Goal: Information Seeking & Learning: Learn about a topic

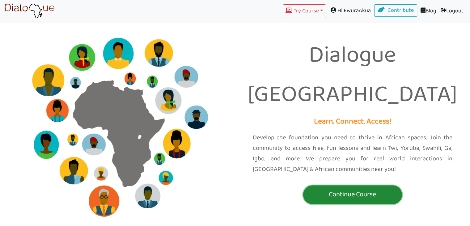
click at [355, 185] on button "Continue Course" at bounding box center [352, 194] width 99 height 19
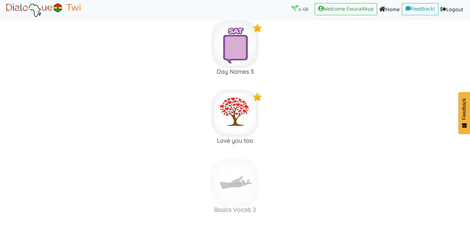
scroll to position [2730, 0]
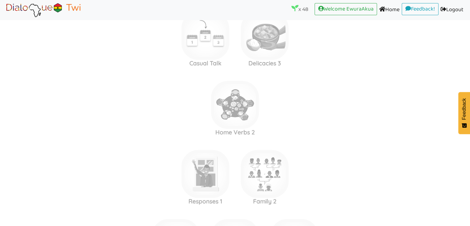
scroll to position [3254, 0]
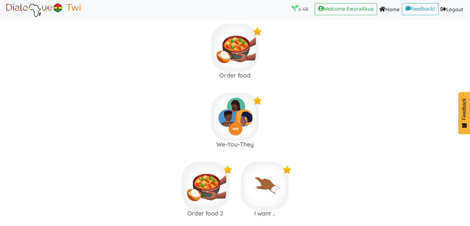
scroll to position [2261, 0]
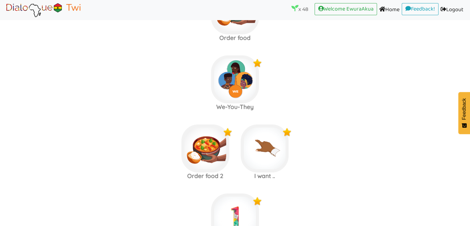
click at [345, 115] on label "Order food 2 I want .." at bounding box center [235, 148] width 470 height 67
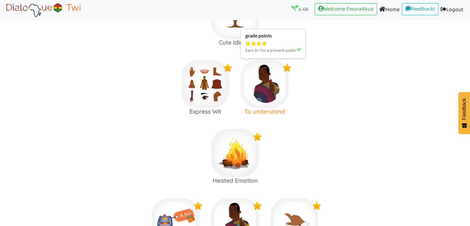
click at [263, 81] on img at bounding box center [265, 84] width 48 height 48
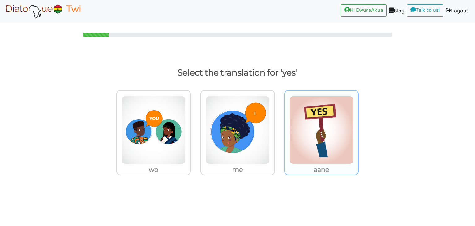
click at [295, 117] on img at bounding box center [322, 130] width 64 height 68
click at [358, 124] on input "aane" at bounding box center [360, 126] width 5 height 5
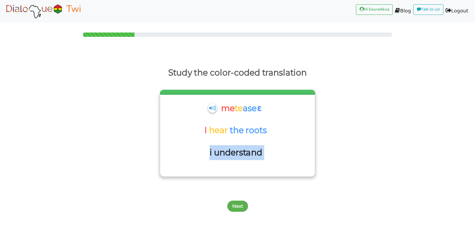
drag, startPoint x: 266, startPoint y: 155, endPoint x: 204, endPoint y: 152, distance: 61.9
click at [204, 152] on div "i understand" at bounding box center [237, 156] width 148 height 22
copy div "i understand"
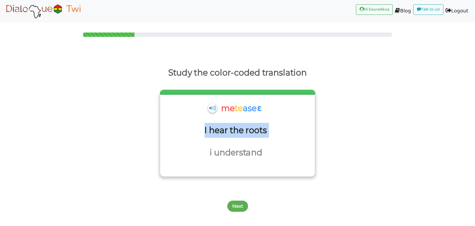
drag, startPoint x: 273, startPoint y: 128, endPoint x: 205, endPoint y: 133, distance: 67.9
click at [205, 133] on div "I hear the roots" at bounding box center [237, 134] width 148 height 22
copy div "I hear the roots"
drag, startPoint x: 272, startPoint y: 104, endPoint x: 221, endPoint y: 109, distance: 51.3
click at [221, 109] on div "me te aseɛ" at bounding box center [237, 112] width 148 height 22
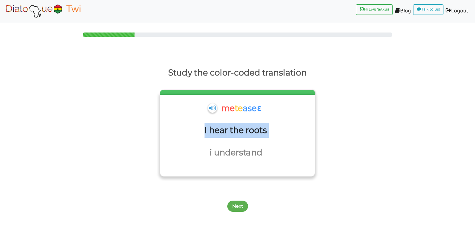
copy div "me te aseɛ"
click at [238, 205] on button "Next" at bounding box center [237, 205] width 21 height 11
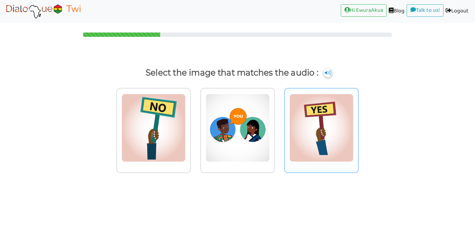
click at [314, 119] on img at bounding box center [322, 128] width 64 height 68
click at [358, 122] on input "radio" at bounding box center [360, 124] width 5 height 5
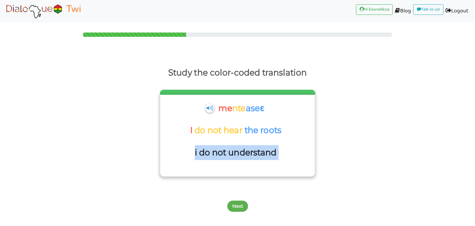
drag, startPoint x: 282, startPoint y: 150, endPoint x: 193, endPoint y: 149, distance: 88.8
click at [193, 149] on div "i do not understand" at bounding box center [237, 156] width 148 height 22
copy div "i do not understand"
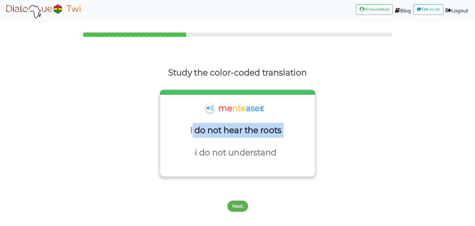
drag, startPoint x: 288, startPoint y: 135, endPoint x: 189, endPoint y: 134, distance: 98.7
click at [189, 134] on div "I do not hear the roots" at bounding box center [237, 134] width 148 height 22
drag, startPoint x: 294, startPoint y: 128, endPoint x: 186, endPoint y: 132, distance: 108.6
click at [186, 132] on div "I do not hear the roots" at bounding box center [237, 134] width 148 height 22
copy div "I do not hear the roots"
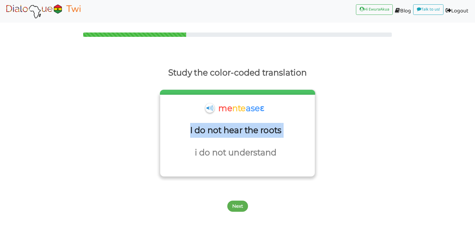
drag, startPoint x: 272, startPoint y: 108, endPoint x: 219, endPoint y: 108, distance: 52.9
click at [219, 108] on div "me nte aseɛ" at bounding box center [237, 112] width 148 height 22
copy div "me nte aseɛ"
click at [239, 201] on button "Next" at bounding box center [237, 205] width 21 height 11
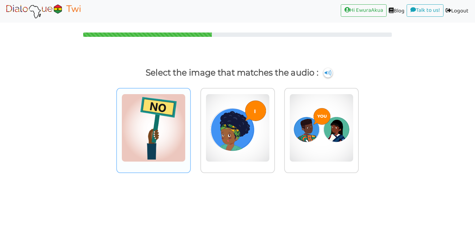
click at [155, 132] on img at bounding box center [154, 128] width 64 height 68
click at [190, 126] on input "radio" at bounding box center [192, 124] width 5 height 5
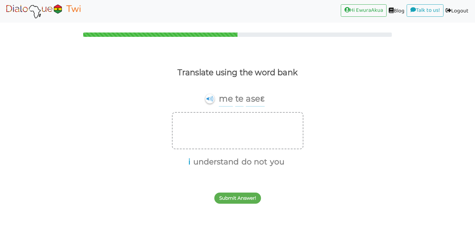
click at [190, 162] on button "i" at bounding box center [188, 162] width 4 height 12
click at [210, 159] on button "understand" at bounding box center [213, 162] width 48 height 12
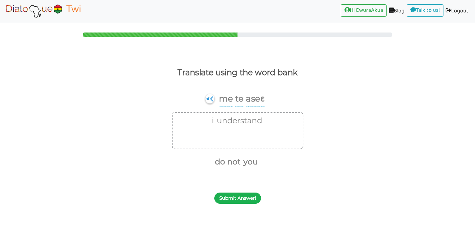
click at [225, 195] on button "Submit Answer!" at bounding box center [237, 197] width 47 height 11
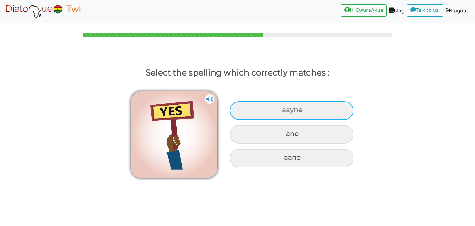
click at [285, 109] on div "aayne" at bounding box center [292, 110] width 124 height 19
click at [285, 109] on input "aayne" at bounding box center [283, 110] width 4 height 4
radio input "true"
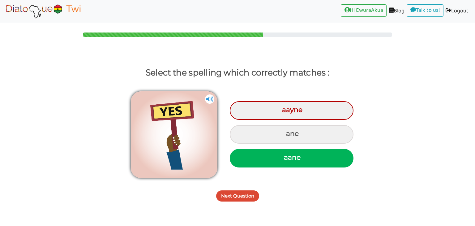
click at [235, 206] on body "Hi EwuraAkua (current) Blog (current) Talk to us! (current) Logout (current) Se…" at bounding box center [237, 113] width 475 height 226
click at [235, 202] on div "Next Question" at bounding box center [237, 192] width 475 height 24
click at [236, 196] on button "Next Question" at bounding box center [237, 195] width 43 height 11
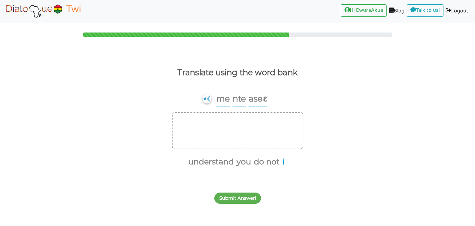
click at [283, 160] on button "i" at bounding box center [282, 162] width 4 height 12
click at [272, 160] on button "do not" at bounding box center [268, 162] width 28 height 12
click at [238, 161] on button "understand" at bounding box center [227, 162] width 48 height 12
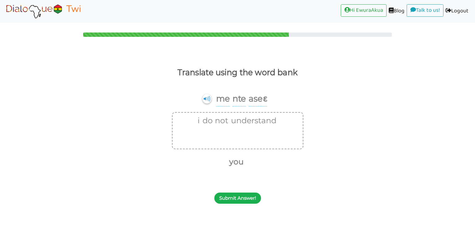
click at [238, 196] on button "Submit Answer!" at bounding box center [237, 197] width 47 height 11
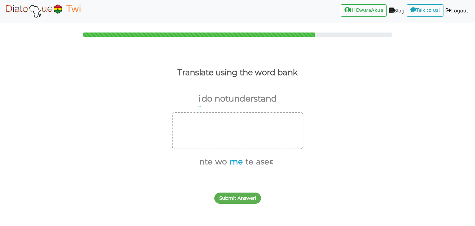
click at [231, 162] on button "me" at bounding box center [235, 162] width 15 height 12
click at [214, 161] on button "nte" at bounding box center [212, 162] width 15 height 12
click at [247, 162] on button "aseɛ" at bounding box center [247, 162] width 19 height 12
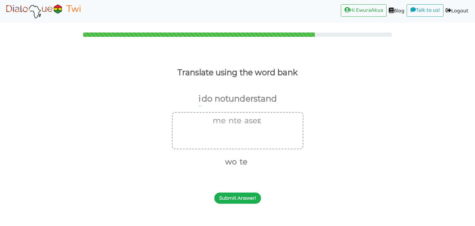
click at [247, 197] on button "Submit Answer!" at bounding box center [237, 197] width 47 height 11
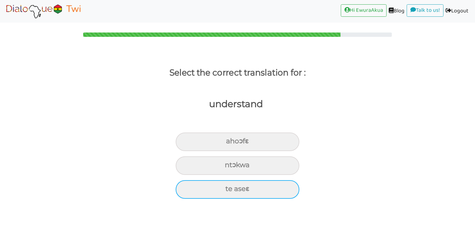
click at [244, 193] on div "te aseɛ" at bounding box center [238, 189] width 124 height 19
click at [230, 191] on input "te aseɛ" at bounding box center [228, 189] width 4 height 4
radio input "true"
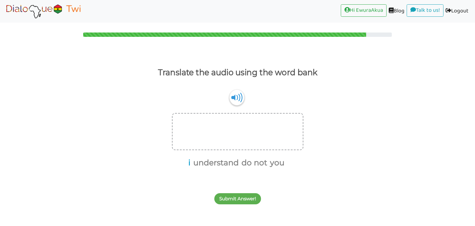
click at [191, 160] on button "i" at bounding box center [188, 163] width 4 height 12
click at [245, 162] on button "do not" at bounding box center [251, 163] width 28 height 12
click at [227, 163] on button "understand" at bounding box center [227, 163] width 48 height 12
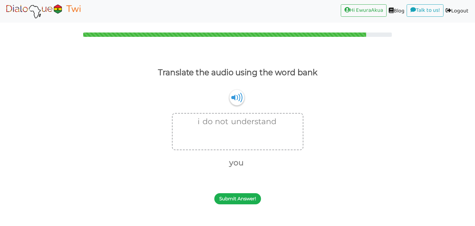
click at [236, 195] on button "Submit Answer!" at bounding box center [237, 198] width 47 height 11
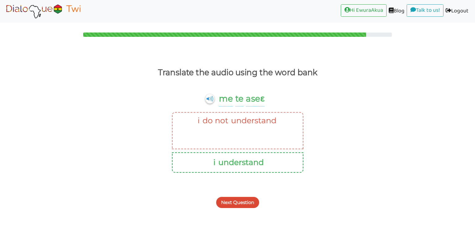
click at [239, 206] on button "Next Question" at bounding box center [237, 202] width 43 height 11
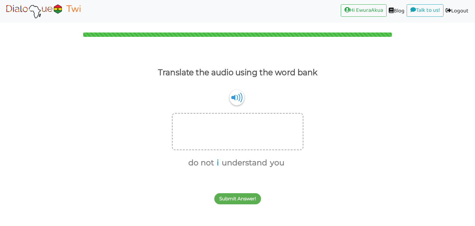
click at [218, 161] on button "i" at bounding box center [217, 163] width 4 height 12
click at [204, 161] on button "do not" at bounding box center [203, 163] width 28 height 12
click at [224, 161] on button "understand" at bounding box center [227, 163] width 48 height 12
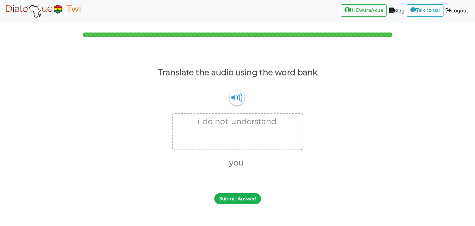
click at [239, 200] on button "Submit Answer!" at bounding box center [237, 198] width 47 height 11
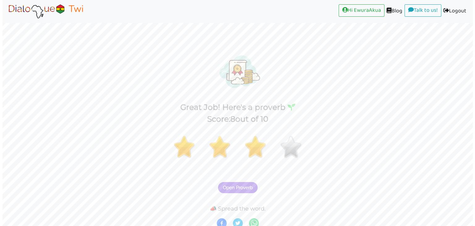
scroll to position [4, 0]
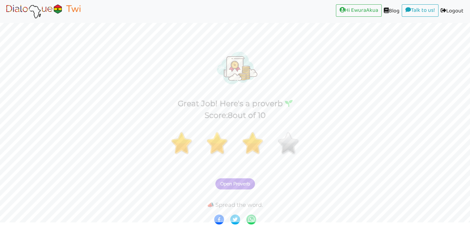
click at [238, 184] on span "Open Proverb" at bounding box center [236, 184] width 30 height 6
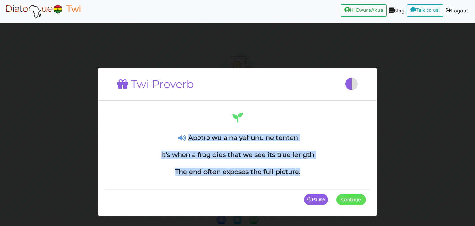
drag, startPoint x: 306, startPoint y: 173, endPoint x: 190, endPoint y: 130, distance: 123.6
click at [190, 130] on div "Apɔtrɔ wu a na yehunu ne tenten It's when a frog dies that we see its true leng…" at bounding box center [237, 143] width 257 height 64
copy div "Apɔtrɔ wu a na yehunu ne tenten It's when a frog dies that we see its true leng…"
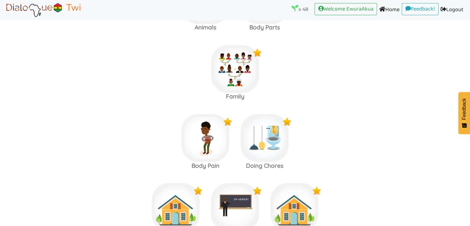
scroll to position [1135, 0]
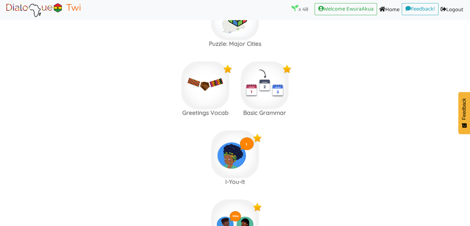
scroll to position [593, 0]
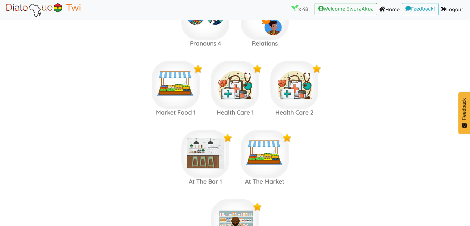
scroll to position [247, 0]
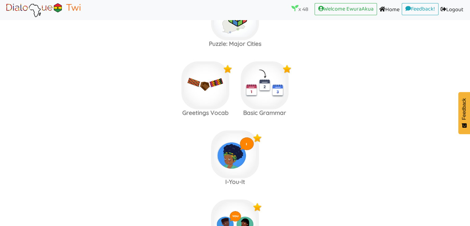
scroll to position [1766, 0]
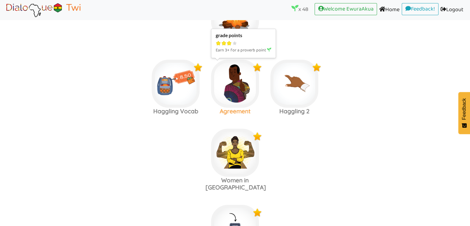
click at [239, 84] on img at bounding box center [235, 84] width 48 height 48
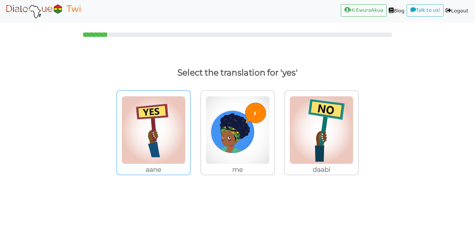
click at [168, 124] on img at bounding box center [154, 130] width 64 height 68
click at [190, 124] on input "aane" at bounding box center [192, 126] width 5 height 5
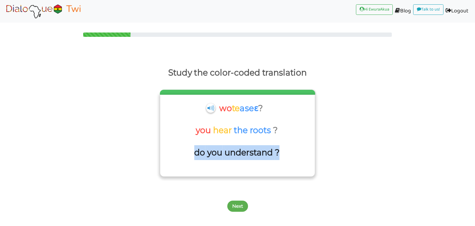
drag, startPoint x: 284, startPoint y: 151, endPoint x: 183, endPoint y: 154, distance: 100.6
click at [183, 154] on div "do you understand ?" at bounding box center [237, 156] width 148 height 22
copy div "do you understand ?"
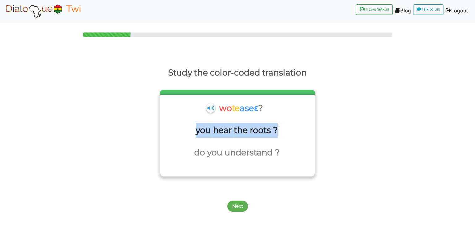
drag, startPoint x: 288, startPoint y: 133, endPoint x: 195, endPoint y: 134, distance: 92.8
click at [195, 134] on div "you hear the roots ?" at bounding box center [237, 134] width 148 height 22
copy div "you hear the roots ?"
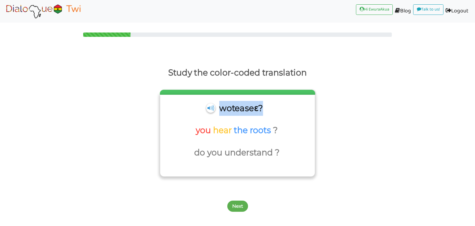
drag, startPoint x: 268, startPoint y: 110, endPoint x: 217, endPoint y: 109, distance: 51.0
click at [217, 109] on div "wo te aseɛ ?" at bounding box center [237, 112] width 148 height 22
copy div "wo te aseɛ ?"
click at [239, 206] on button "Next" at bounding box center [237, 205] width 21 height 11
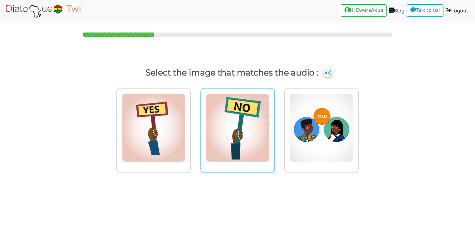
click at [229, 132] on img at bounding box center [238, 128] width 64 height 68
click at [274, 126] on input "radio" at bounding box center [276, 124] width 5 height 5
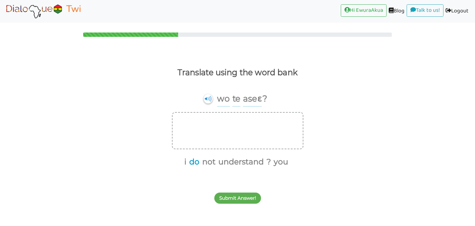
click at [196, 162] on button "do" at bounding box center [193, 162] width 12 height 12
click at [272, 162] on button "you" at bounding box center [273, 162] width 17 height 12
click at [246, 161] on button "understand" at bounding box center [242, 162] width 48 height 12
click at [247, 162] on button "?" at bounding box center [245, 162] width 6 height 12
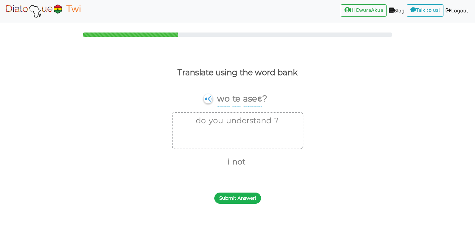
click at [251, 197] on button "Submit Answer!" at bounding box center [237, 197] width 47 height 11
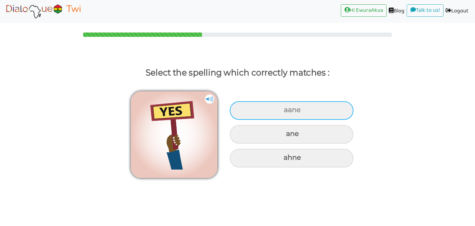
click at [285, 107] on div "aane" at bounding box center [292, 110] width 124 height 19
click at [285, 108] on input "aane" at bounding box center [285, 110] width 4 height 4
radio input "true"
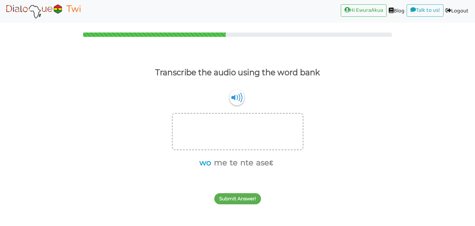
click at [207, 165] on button "wo" at bounding box center [204, 163] width 14 height 12
click at [226, 165] on button "te" at bounding box center [225, 163] width 10 height 12
click at [251, 164] on button "aseɛ" at bounding box center [250, 163] width 19 height 12
click at [249, 196] on button "Submit Answer!" at bounding box center [237, 198] width 47 height 11
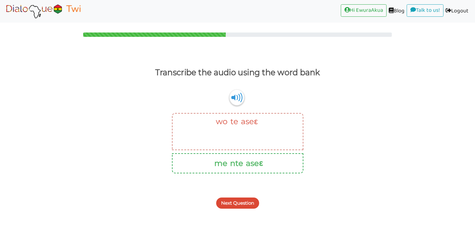
click at [250, 205] on button "Next Question" at bounding box center [237, 202] width 43 height 11
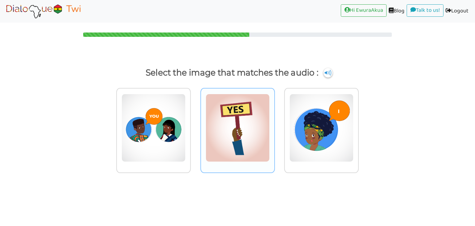
click at [234, 119] on img at bounding box center [238, 128] width 64 height 68
click at [274, 122] on input "radio" at bounding box center [276, 124] width 5 height 5
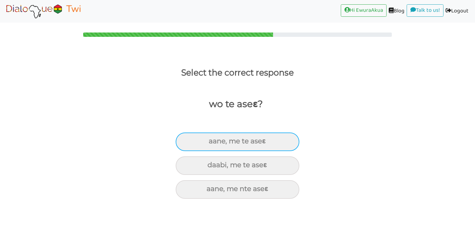
click at [240, 143] on div "aane, me te aseɛ" at bounding box center [238, 141] width 124 height 19
click at [213, 143] on input "aane, me te aseɛ" at bounding box center [211, 141] width 4 height 4
radio input "true"
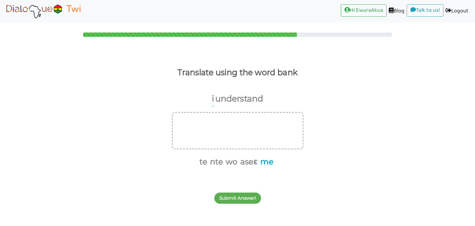
click at [264, 164] on button "me" at bounding box center [265, 162] width 15 height 12
click at [211, 160] on button "te" at bounding box center [210, 162] width 10 height 12
click at [251, 161] on button "aseɛ" at bounding box center [250, 162] width 19 height 12
click at [249, 194] on button "Submit Answer!" at bounding box center [237, 197] width 47 height 11
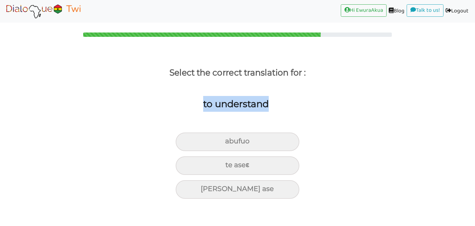
drag, startPoint x: 274, startPoint y: 105, endPoint x: 202, endPoint y: 103, distance: 72.1
click at [202, 103] on div "to understand" at bounding box center [233, 114] width 484 height 49
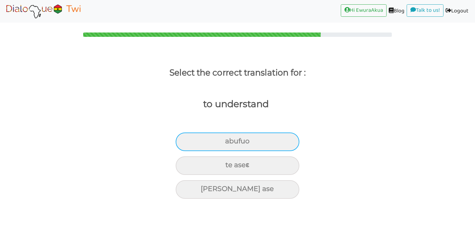
click at [250, 133] on div "abufuo" at bounding box center [238, 141] width 124 height 19
click at [230, 139] on input "abufuo" at bounding box center [228, 141] width 4 height 4
radio input "true"
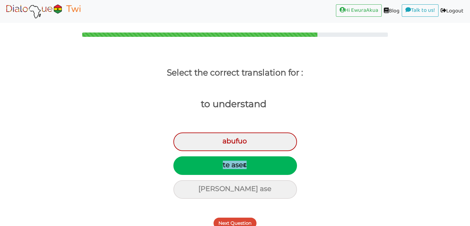
drag, startPoint x: 255, startPoint y: 165, endPoint x: 221, endPoint y: 164, distance: 33.7
click at [221, 164] on div "te aseɛ" at bounding box center [236, 165] width 124 height 19
click at [247, 218] on button "Next Question" at bounding box center [235, 222] width 43 height 11
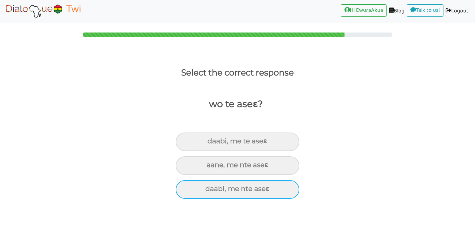
click at [244, 189] on div "daabi, me nte aseɛ" at bounding box center [238, 189] width 124 height 19
click at [210, 189] on input "daabi, me nte aseɛ" at bounding box center [208, 189] width 4 height 4
radio input "true"
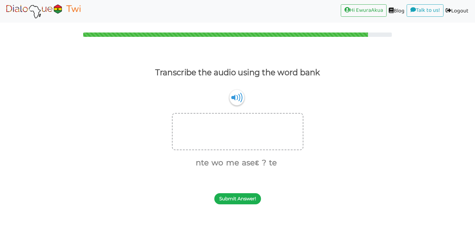
click at [242, 201] on button "Submit Answer!" at bounding box center [237, 198] width 47 height 11
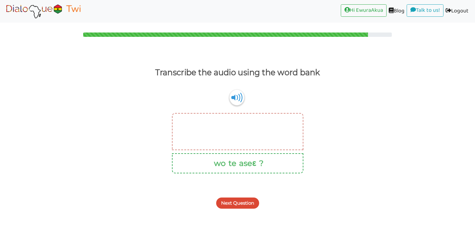
click at [242, 201] on button "Next Question" at bounding box center [237, 202] width 43 height 11
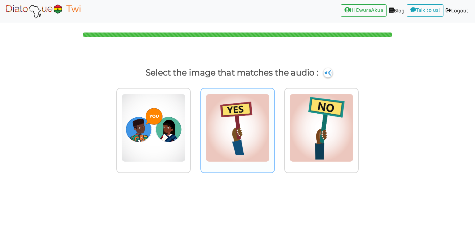
click at [253, 125] on img at bounding box center [238, 128] width 64 height 68
click at [274, 125] on input "radio" at bounding box center [276, 124] width 5 height 5
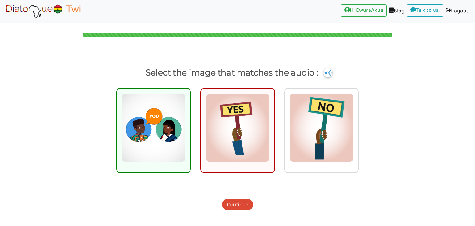
click at [244, 207] on button "Continue" at bounding box center [237, 204] width 31 height 11
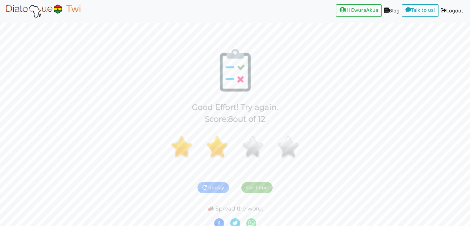
click at [49, 13] on img at bounding box center [43, 10] width 78 height 15
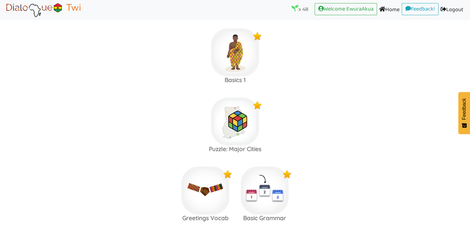
scroll to position [1697, 0]
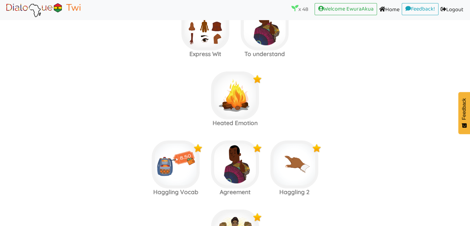
scroll to position [1686, 0]
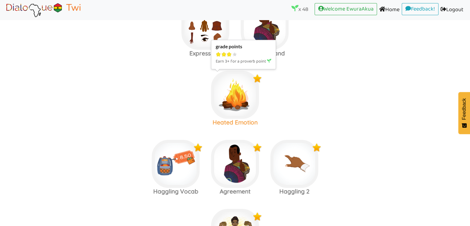
click at [232, 94] on img at bounding box center [235, 95] width 48 height 48
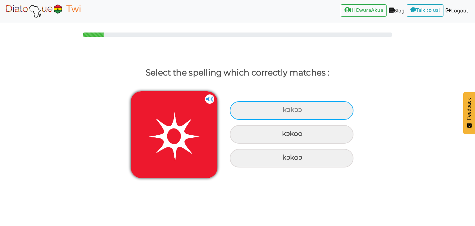
click at [246, 114] on div "kɔkɔɔ" at bounding box center [292, 110] width 124 height 19
click at [281, 112] on input "kɔkɔɔ" at bounding box center [283, 110] width 4 height 4
radio input "true"
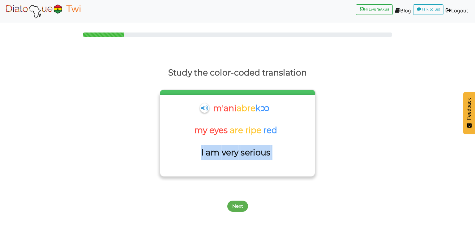
drag, startPoint x: 277, startPoint y: 154, endPoint x: 200, endPoint y: 150, distance: 76.5
click at [200, 150] on div "I am very serious" at bounding box center [237, 156] width 148 height 22
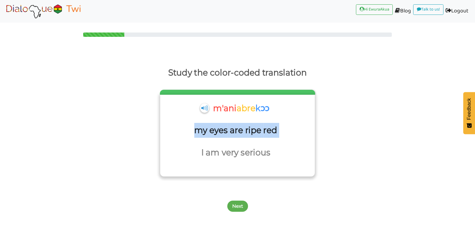
drag, startPoint x: 292, startPoint y: 129, endPoint x: 192, endPoint y: 133, distance: 100.3
click at [192, 133] on div "my eyes are ripe red" at bounding box center [237, 134] width 148 height 22
drag, startPoint x: 280, startPoint y: 110, endPoint x: 213, endPoint y: 110, distance: 66.5
click at [213, 110] on div "m'ani abre kɔɔ" at bounding box center [237, 112] width 148 height 22
click at [238, 205] on button "Next" at bounding box center [237, 205] width 21 height 11
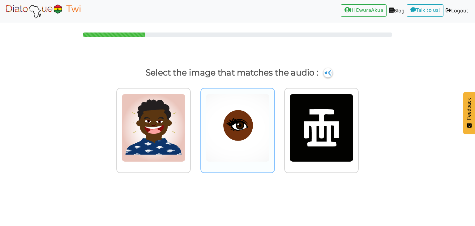
click at [227, 118] on img at bounding box center [238, 128] width 64 height 68
click at [274, 122] on input "radio" at bounding box center [276, 124] width 5 height 5
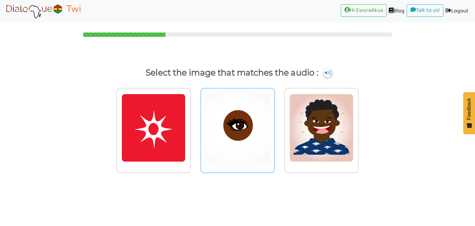
click at [252, 125] on img at bounding box center [238, 128] width 64 height 68
click at [274, 125] on input "radio" at bounding box center [276, 124] width 5 height 5
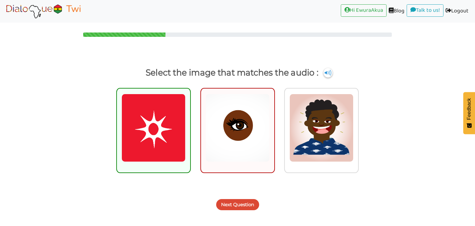
click at [241, 206] on button "Next Question" at bounding box center [237, 204] width 43 height 11
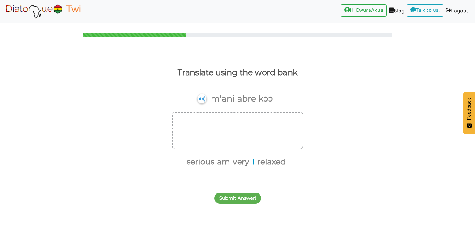
click at [254, 163] on button "I" at bounding box center [252, 162] width 5 height 12
click at [229, 164] on button "am" at bounding box center [225, 162] width 15 height 12
click at [236, 162] on button "very" at bounding box center [234, 162] width 19 height 12
click at [223, 161] on button "serious" at bounding box center [220, 162] width 30 height 12
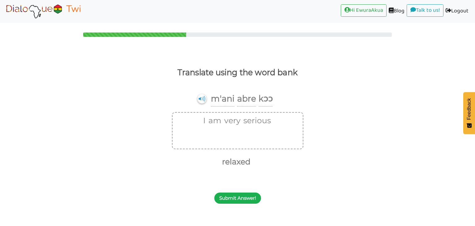
click at [235, 195] on button "Submit Answer!" at bounding box center [237, 197] width 47 height 11
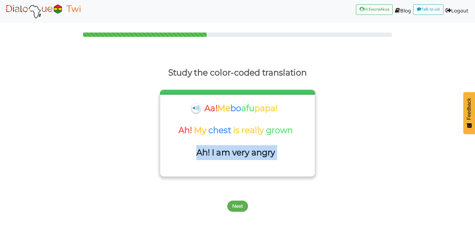
drag, startPoint x: 289, startPoint y: 154, endPoint x: 198, endPoint y: 151, distance: 91.3
click at [198, 151] on div "Ah! I am very angry" at bounding box center [237, 156] width 148 height 22
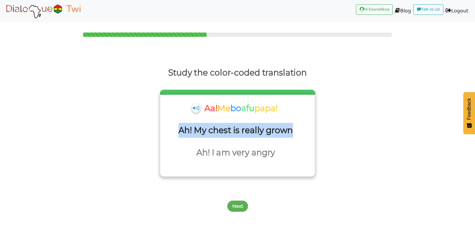
drag, startPoint x: 294, startPoint y: 127, endPoint x: 179, endPoint y: 133, distance: 115.5
click at [179, 133] on div "Ah! My chest is really grown" at bounding box center [237, 134] width 148 height 22
drag, startPoint x: 290, startPoint y: 108, endPoint x: 196, endPoint y: 109, distance: 93.7
click at [196, 109] on div "Aa! Me bo afu papa!" at bounding box center [237, 112] width 148 height 22
click at [241, 211] on button "Next" at bounding box center [237, 205] width 21 height 11
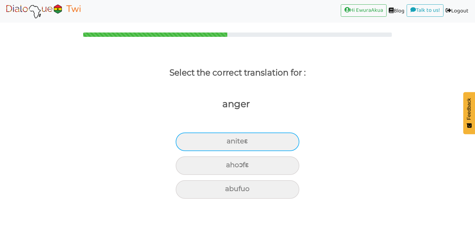
click at [258, 145] on div "aniteɛ" at bounding box center [238, 141] width 124 height 19
click at [231, 143] on input "aniteɛ" at bounding box center [229, 141] width 4 height 4
radio input "true"
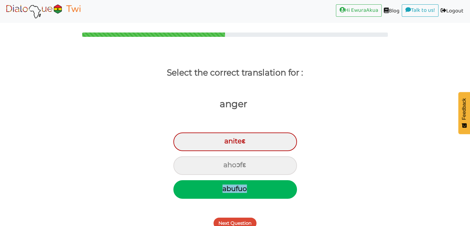
drag, startPoint x: 255, startPoint y: 190, endPoint x: 222, endPoint y: 191, distance: 33.1
click at [222, 191] on div "abufuo" at bounding box center [236, 189] width 124 height 19
click at [239, 224] on button "Next Question" at bounding box center [235, 222] width 43 height 11
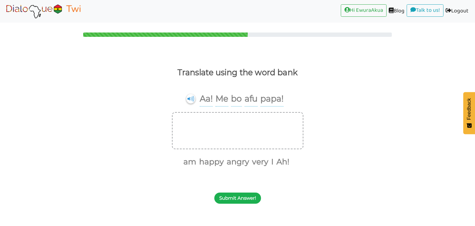
click at [240, 198] on button "Submit Answer!" at bounding box center [237, 197] width 47 height 11
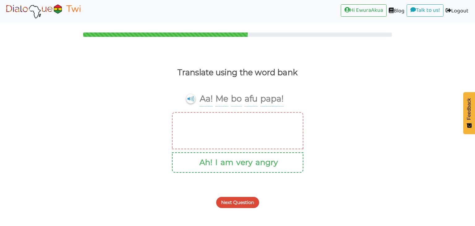
click at [244, 203] on button "Next Question" at bounding box center [237, 202] width 43 height 11
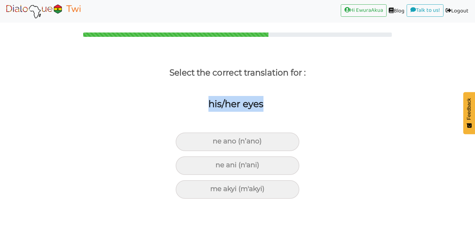
drag, startPoint x: 272, startPoint y: 103, endPoint x: 203, endPoint y: 108, distance: 69.4
click at [203, 108] on div "his/her eyes" at bounding box center [233, 114] width 484 height 49
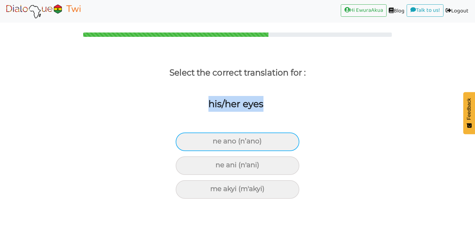
click at [246, 142] on div "ne ano (n’ano)" at bounding box center [238, 141] width 124 height 19
click at [217, 142] on input "ne ano (n’ano)" at bounding box center [215, 141] width 4 height 4
radio input "true"
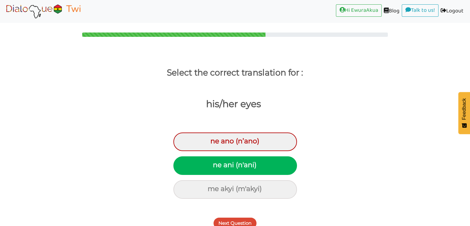
click at [240, 218] on button "Next Question" at bounding box center [235, 222] width 43 height 11
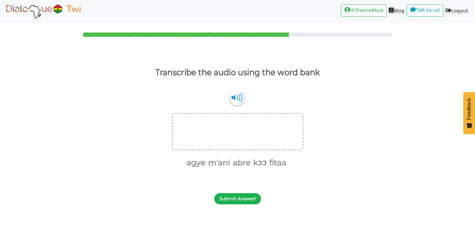
click at [246, 198] on button "Submit Answer!" at bounding box center [237, 198] width 47 height 11
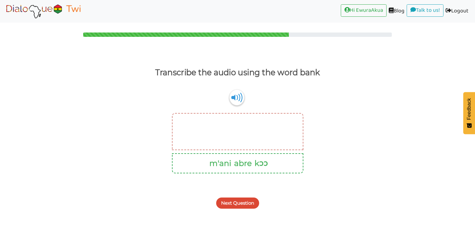
click at [246, 198] on button "Next Question" at bounding box center [237, 202] width 43 height 11
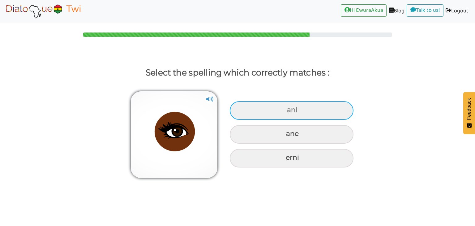
click at [298, 103] on div "ani" at bounding box center [292, 110] width 124 height 19
click at [290, 108] on input "ani" at bounding box center [288, 110] width 4 height 4
radio input "true"
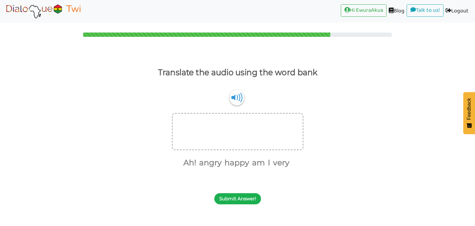
click at [238, 197] on button "Submit Answer!" at bounding box center [237, 198] width 47 height 11
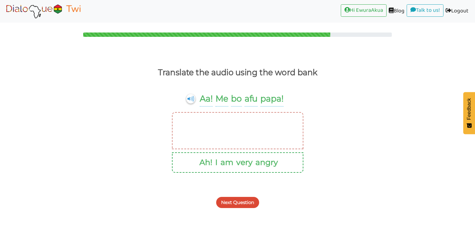
click at [247, 203] on button "Next Question" at bounding box center [237, 202] width 43 height 11
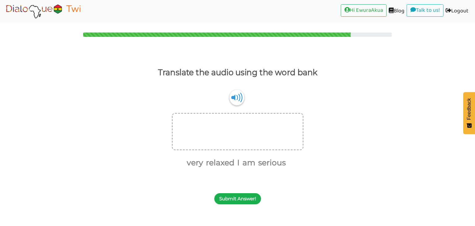
click at [247, 202] on button "Submit Answer!" at bounding box center [237, 198] width 47 height 11
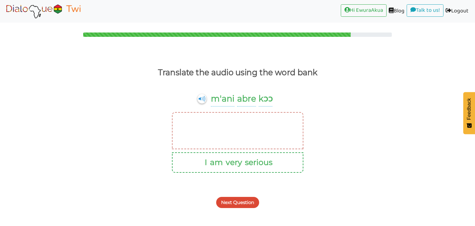
click at [251, 191] on div "Next Question" at bounding box center [237, 199] width 475 height 24
click at [251, 198] on button "Next Question" at bounding box center [237, 202] width 43 height 11
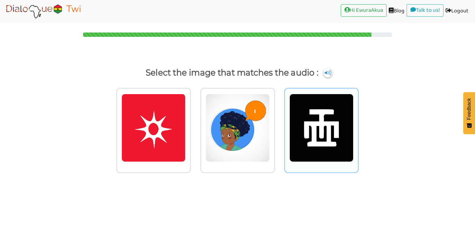
click at [309, 144] on img at bounding box center [322, 128] width 64 height 68
click at [358, 126] on input "radio" at bounding box center [360, 124] width 5 height 5
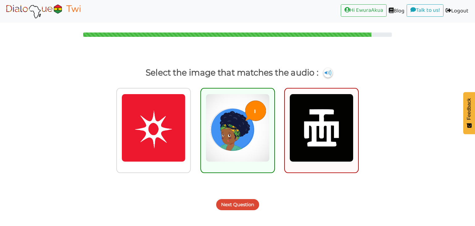
click at [245, 202] on button "Next Question" at bounding box center [237, 204] width 43 height 11
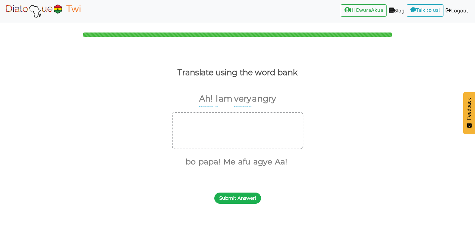
click at [241, 197] on button "Submit Answer!" at bounding box center [237, 197] width 47 height 11
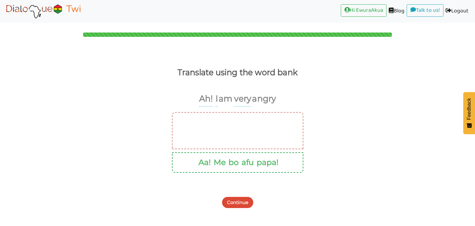
click at [247, 199] on button "Continue" at bounding box center [237, 202] width 31 height 11
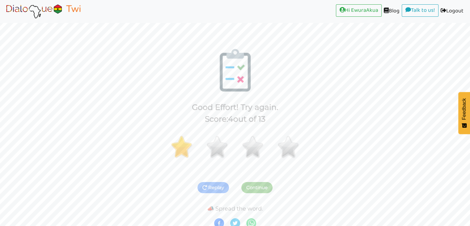
scroll to position [4, 0]
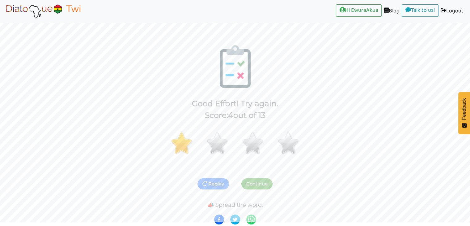
click at [61, 12] on img at bounding box center [43, 10] width 78 height 15
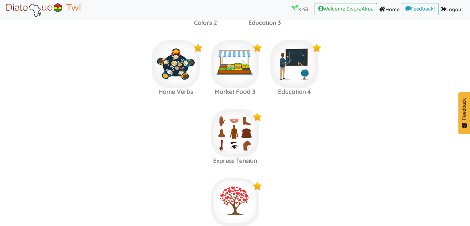
scroll to position [1632, 0]
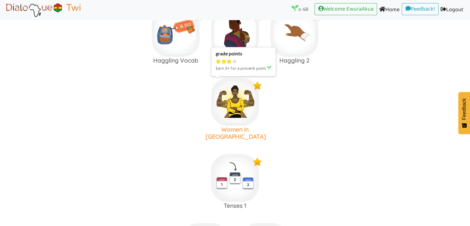
scroll to position [1831, 0]
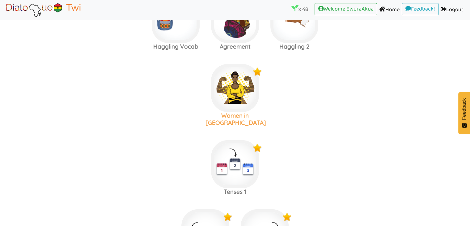
click at [239, 84] on img at bounding box center [235, 88] width 48 height 48
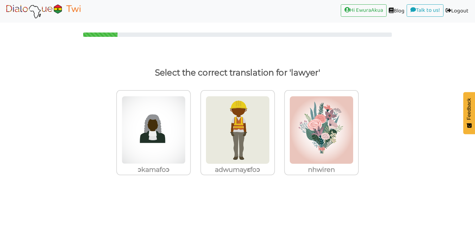
click at [114, 136] on label "ɔkamafoɔ" at bounding box center [153, 136] width 84 height 103
click at [190, 128] on input "ɔkamafoɔ" at bounding box center [192, 126] width 5 height 5
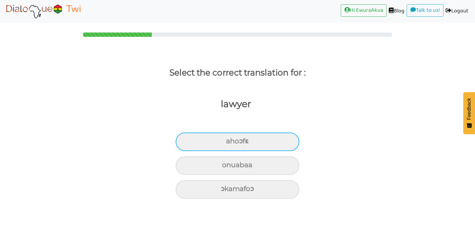
click at [266, 141] on div "ahoɔfɛ" at bounding box center [238, 141] width 124 height 19
click at [231, 141] on input "ahoɔfɛ" at bounding box center [229, 141] width 4 height 4
radio input "true"
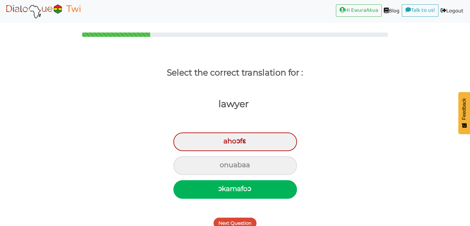
click at [234, 221] on button "Next Question" at bounding box center [235, 222] width 43 height 11
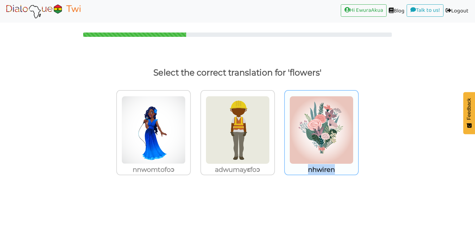
drag, startPoint x: 341, startPoint y: 169, endPoint x: 307, endPoint y: 171, distance: 33.8
click at [307, 171] on p "nhwiren" at bounding box center [321, 169] width 73 height 11
click at [301, 127] on img at bounding box center [322, 130] width 64 height 68
click at [358, 127] on input "nhwiren" at bounding box center [360, 126] width 5 height 5
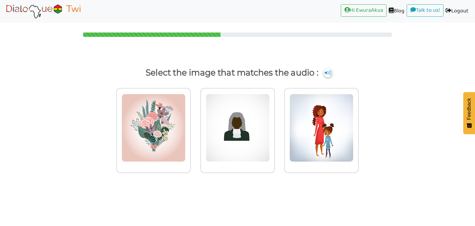
click at [301, 127] on img at bounding box center [322, 128] width 64 height 68
click at [358, 126] on input "radio" at bounding box center [360, 124] width 5 height 5
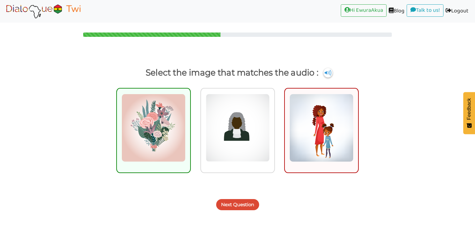
click at [241, 202] on button "Next Question" at bounding box center [237, 204] width 43 height 11
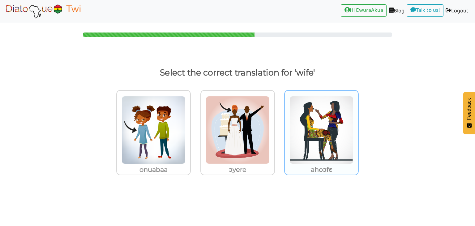
click at [314, 116] on img at bounding box center [322, 130] width 64 height 68
click at [358, 124] on input "ahoɔfɛ" at bounding box center [360, 126] width 5 height 5
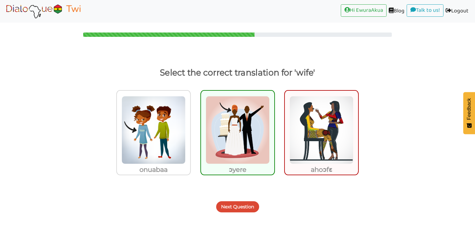
click at [243, 208] on button "Next Question" at bounding box center [237, 206] width 43 height 11
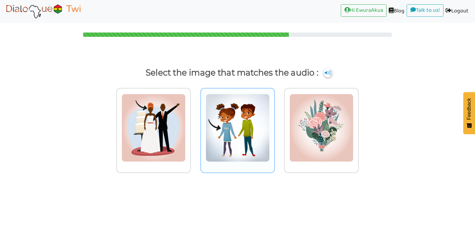
click at [256, 145] on img at bounding box center [238, 128] width 64 height 68
click at [274, 126] on input "radio" at bounding box center [276, 124] width 5 height 5
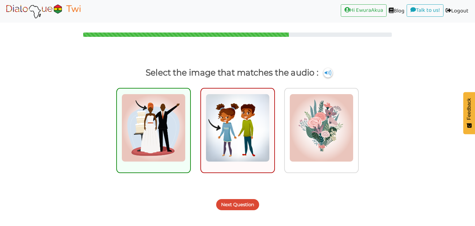
click at [233, 205] on button "Next Question" at bounding box center [237, 204] width 43 height 11
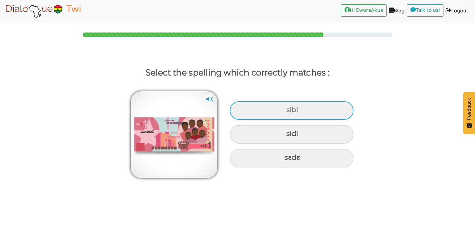
click at [291, 110] on div "sibi" at bounding box center [292, 110] width 124 height 19
click at [289, 110] on input "sibi" at bounding box center [287, 110] width 4 height 4
radio input "true"
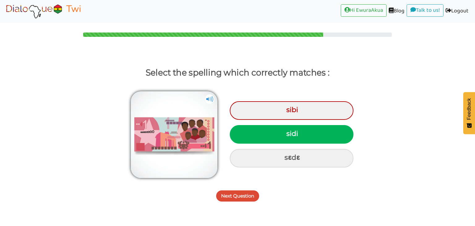
click at [245, 201] on button "Next Question" at bounding box center [237, 195] width 43 height 11
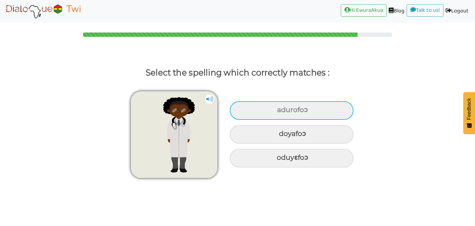
click at [295, 107] on div "adurofoɔ" at bounding box center [292, 110] width 124 height 19
click at [280, 108] on input "adurofoɔ" at bounding box center [278, 110] width 4 height 4
radio input "true"
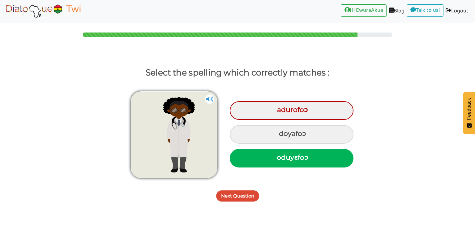
click at [250, 194] on button "Next Question" at bounding box center [237, 195] width 43 height 11
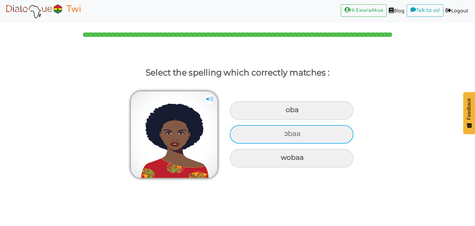
click at [305, 129] on div "ɔbaa" at bounding box center [292, 134] width 124 height 19
click at [287, 132] on input "ɔbaa" at bounding box center [285, 134] width 4 height 4
radio input "true"
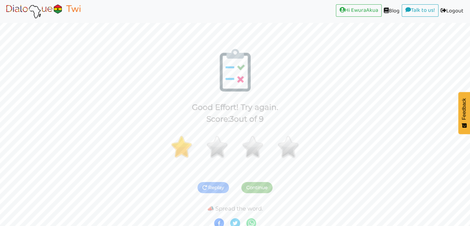
click at [71, 3] on img at bounding box center [43, 10] width 78 height 15
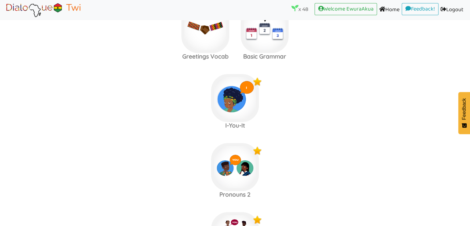
scroll to position [580, 0]
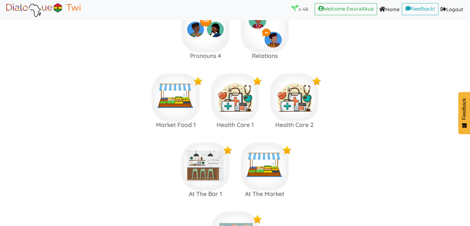
scroll to position [1904, 0]
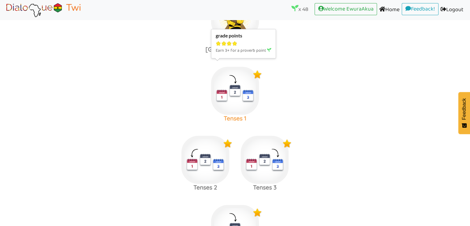
click at [230, 87] on img at bounding box center [235, 91] width 48 height 48
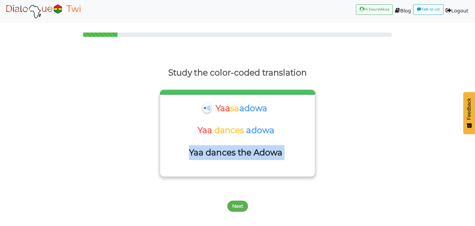
drag, startPoint x: 292, startPoint y: 155, endPoint x: 188, endPoint y: 152, distance: 104.0
click at [188, 152] on div "Yaa dances the Adowa" at bounding box center [237, 156] width 148 height 22
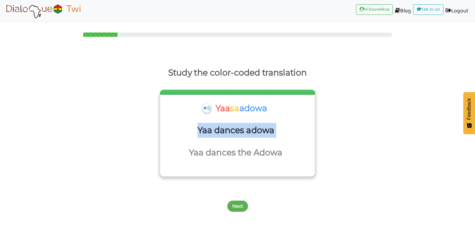
drag, startPoint x: 278, startPoint y: 133, endPoint x: 194, endPoint y: 131, distance: 84.1
click at [194, 131] on div "Yaa dances adowa" at bounding box center [237, 134] width 148 height 22
drag, startPoint x: 275, startPoint y: 105, endPoint x: 215, endPoint y: 105, distance: 60.0
click at [215, 105] on div "Yaa sa adowa" at bounding box center [237, 112] width 148 height 22
click at [236, 208] on button "Next" at bounding box center [237, 205] width 21 height 11
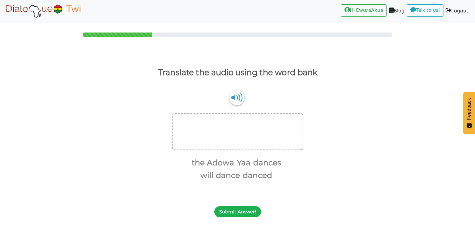
click at [241, 211] on button "Submit Answer!" at bounding box center [237, 211] width 47 height 11
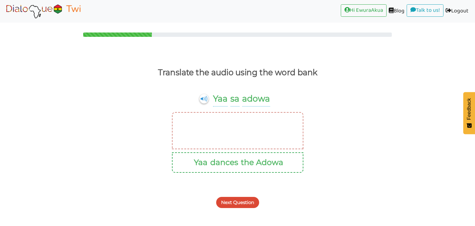
click at [243, 208] on div "Next Question" at bounding box center [237, 199] width 475 height 24
click at [244, 201] on button "Next Question" at bounding box center [237, 202] width 43 height 11
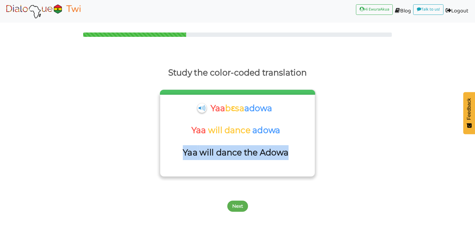
drag, startPoint x: 289, startPoint y: 155, endPoint x: 171, endPoint y: 154, distance: 118.2
click at [171, 154] on div "Yaa will dance the Adowa" at bounding box center [237, 156] width 148 height 22
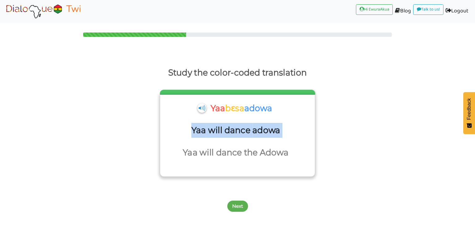
drag, startPoint x: 285, startPoint y: 131, endPoint x: 193, endPoint y: 128, distance: 92.2
click at [193, 128] on div "Yaa will dance adowa" at bounding box center [237, 134] width 148 height 22
drag, startPoint x: 278, startPoint y: 106, endPoint x: 210, endPoint y: 109, distance: 68.1
click at [210, 109] on div "[PERSON_NAME]" at bounding box center [237, 112] width 148 height 22
click at [236, 207] on button "Next" at bounding box center [237, 205] width 21 height 11
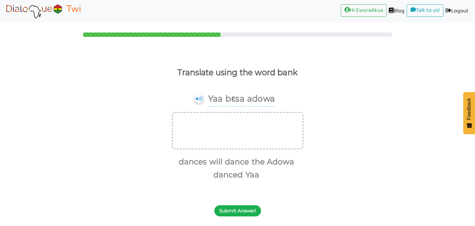
click at [234, 209] on button "Submit Answer!" at bounding box center [237, 210] width 47 height 11
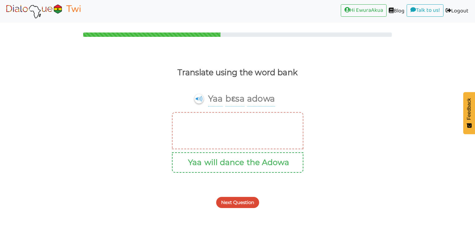
click at [234, 209] on div "Next Question" at bounding box center [237, 199] width 475 height 24
click at [234, 204] on button "Next Question" at bounding box center [237, 202] width 43 height 11
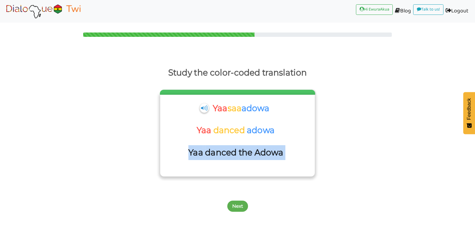
drag, startPoint x: 290, startPoint y: 154, endPoint x: 187, endPoint y: 148, distance: 103.5
click at [187, 148] on div "Yaa danced the Adowa" at bounding box center [237, 156] width 148 height 22
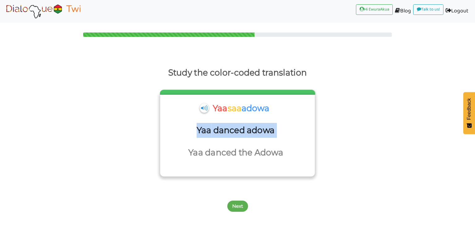
drag, startPoint x: 282, startPoint y: 134, endPoint x: 199, endPoint y: 132, distance: 83.2
click at [199, 132] on div "Yaa danced adowa" at bounding box center [237, 134] width 148 height 22
drag, startPoint x: 284, startPoint y: 107, endPoint x: 212, endPoint y: 109, distance: 71.8
click at [212, 109] on div "Yaa saa adowa" at bounding box center [237, 112] width 148 height 22
click at [239, 207] on button "Next" at bounding box center [237, 205] width 21 height 11
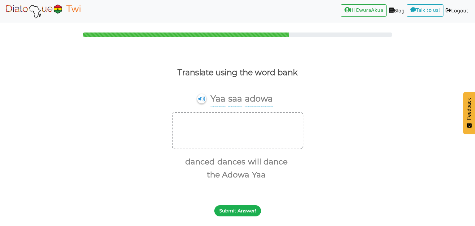
click at [239, 213] on button "Submit Answer!" at bounding box center [237, 210] width 47 height 11
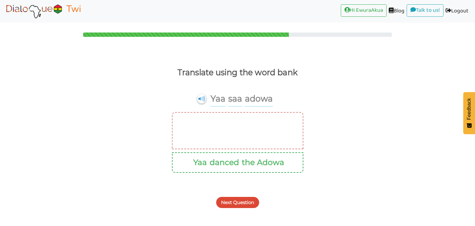
click at [243, 201] on button "Next Question" at bounding box center [237, 202] width 43 height 11
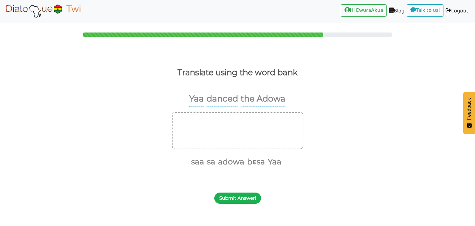
click at [241, 202] on button "Submit Answer!" at bounding box center [237, 197] width 47 height 11
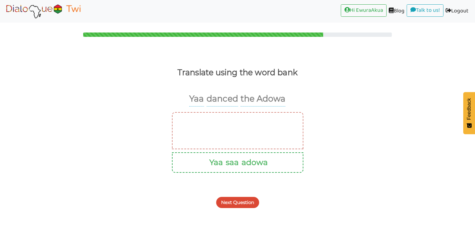
click at [241, 199] on button "Next Question" at bounding box center [237, 202] width 43 height 11
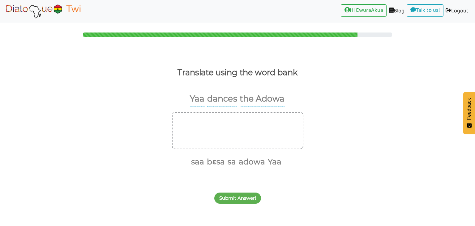
click at [241, 199] on button "Submit Answer!" at bounding box center [237, 197] width 47 height 11
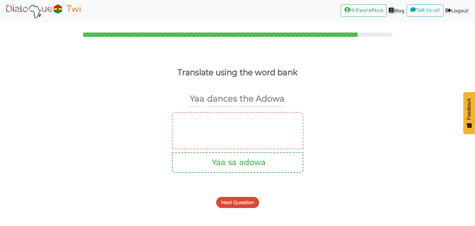
click at [241, 199] on button "Next Question" at bounding box center [237, 202] width 43 height 11
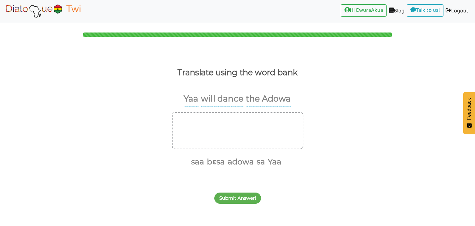
click at [241, 199] on button "Submit Answer!" at bounding box center [237, 197] width 47 height 11
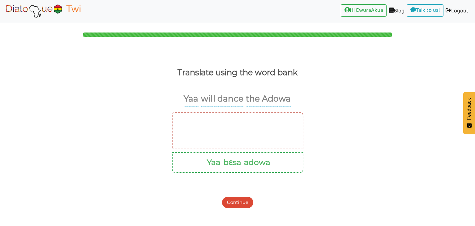
click at [241, 199] on button "Continue" at bounding box center [237, 202] width 31 height 11
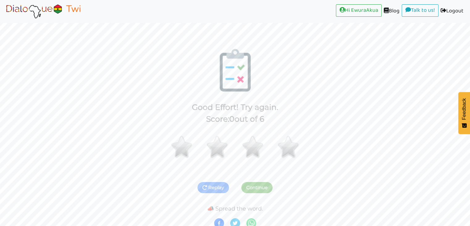
click at [36, 14] on img at bounding box center [43, 10] width 78 height 15
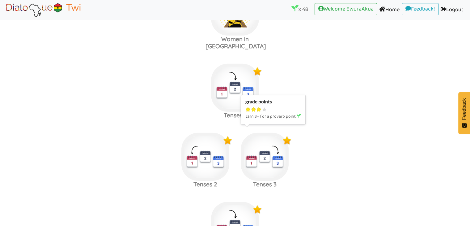
scroll to position [1930, 0]
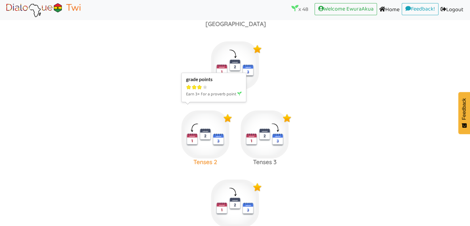
click at [205, 136] on img at bounding box center [206, 134] width 48 height 48
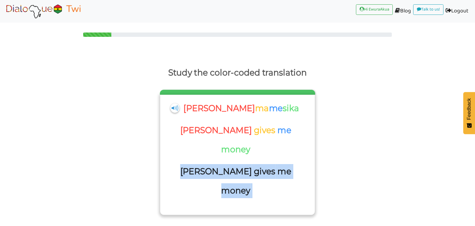
drag, startPoint x: 287, startPoint y: 154, endPoint x: 174, endPoint y: 155, distance: 113.2
click at [174, 164] on div "[PERSON_NAME] gives me money" at bounding box center [237, 184] width 148 height 41
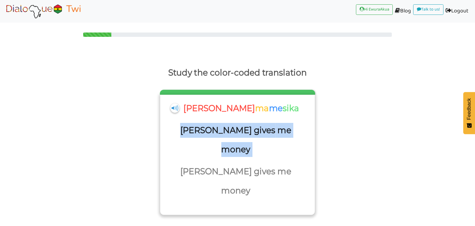
drag, startPoint x: 285, startPoint y: 127, endPoint x: 188, endPoint y: 127, distance: 96.2
click at [188, 127] on div "[PERSON_NAME] gives me money" at bounding box center [237, 143] width 148 height 41
drag, startPoint x: 282, startPoint y: 107, endPoint x: 207, endPoint y: 107, distance: 75.8
click at [207, 107] on div "[PERSON_NAME] ma me sika" at bounding box center [237, 112] width 148 height 22
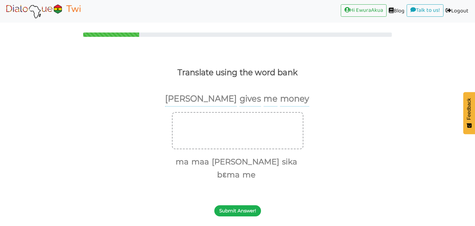
click at [248, 205] on button "Submit Answer!" at bounding box center [237, 210] width 47 height 11
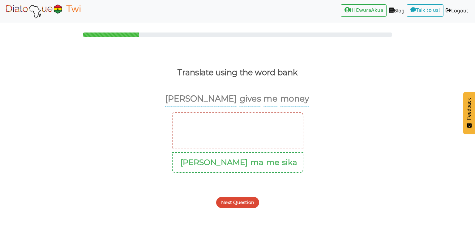
click at [248, 198] on button "Next Question" at bounding box center [237, 202] width 43 height 11
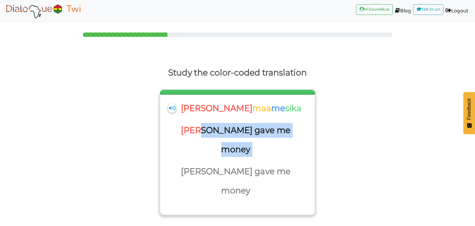
drag, startPoint x: 287, startPoint y: 131, endPoint x: 208, endPoint y: 133, distance: 79.5
click at [208, 133] on div "[PERSON_NAME] gave me money" at bounding box center [237, 143] width 148 height 41
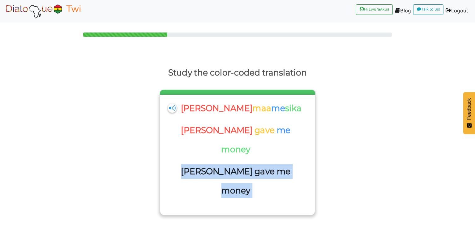
drag, startPoint x: 286, startPoint y: 154, endPoint x: 192, endPoint y: 154, distance: 94.0
click at [192, 164] on div "[PERSON_NAME] gave me money" at bounding box center [237, 184] width 148 height 41
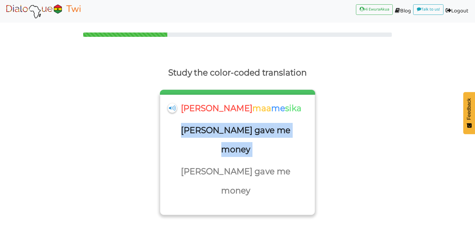
drag, startPoint x: 285, startPoint y: 128, endPoint x: 191, endPoint y: 131, distance: 93.1
click at [191, 131] on div "[PERSON_NAME] gave me money" at bounding box center [237, 143] width 148 height 41
drag, startPoint x: 288, startPoint y: 106, endPoint x: 205, endPoint y: 109, distance: 82.9
click at [205, 109] on div "[PERSON_NAME] maa me sika" at bounding box center [237, 112] width 148 height 22
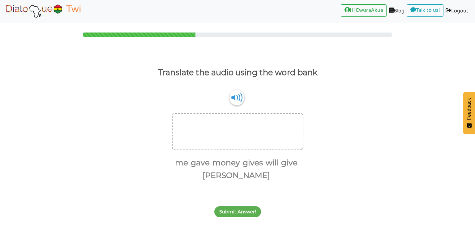
click at [243, 208] on button "Submit Answer!" at bounding box center [237, 211] width 47 height 11
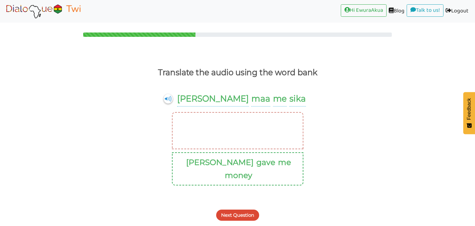
click at [243, 208] on div "Next Question" at bounding box center [237, 211] width 475 height 24
click at [243, 209] on button "Next Question" at bounding box center [237, 214] width 43 height 11
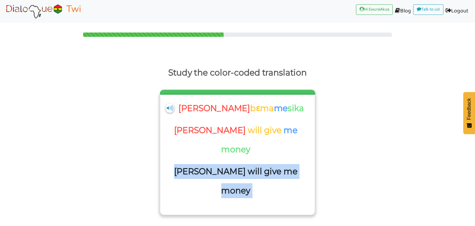
drag, startPoint x: 294, startPoint y: 151, endPoint x: 187, endPoint y: 152, distance: 107.6
click at [187, 164] on div "[PERSON_NAME] will give me money" at bounding box center [237, 184] width 148 height 41
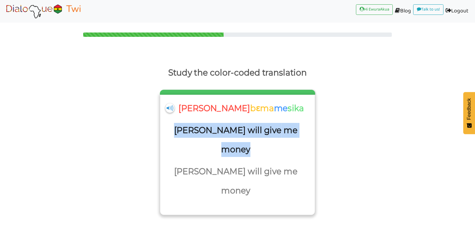
drag, startPoint x: 290, startPoint y: 132, endPoint x: 183, endPoint y: 135, distance: 107.1
click at [183, 135] on div "[PERSON_NAME] will give me money" at bounding box center [237, 143] width 148 height 41
drag, startPoint x: 288, startPoint y: 111, endPoint x: 203, endPoint y: 110, distance: 84.8
click at [203, 110] on div "[PERSON_NAME] bɛma me sika" at bounding box center [237, 112] width 148 height 22
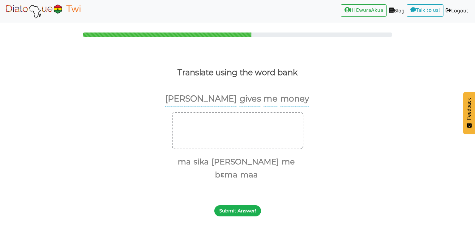
click at [247, 205] on button "Submit Answer!" at bounding box center [237, 210] width 47 height 11
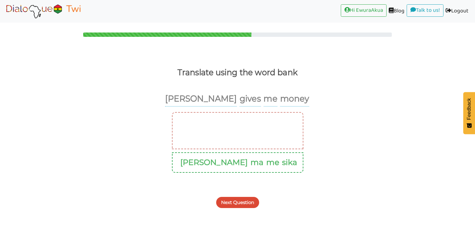
click at [247, 201] on button "Next Question" at bounding box center [237, 202] width 43 height 11
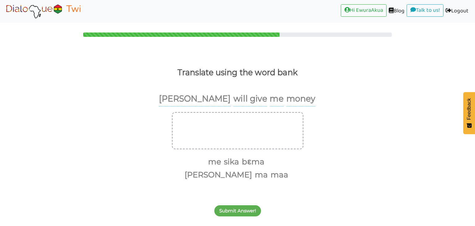
click at [247, 205] on button "Submit Answer!" at bounding box center [237, 210] width 47 height 11
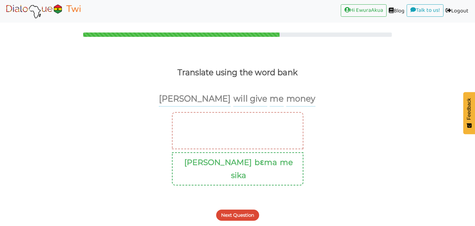
click at [247, 209] on button "Next Question" at bounding box center [237, 214] width 43 height 11
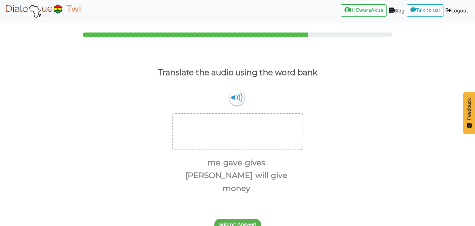
click at [249, 219] on button "Submit Answer!" at bounding box center [237, 224] width 47 height 11
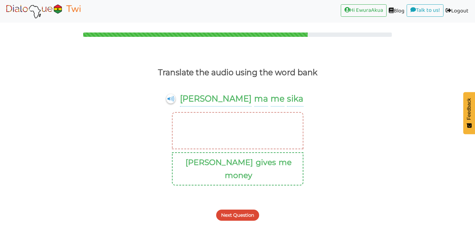
click at [249, 208] on div "Next Question" at bounding box center [237, 211] width 475 height 24
click at [249, 209] on button "Next Question" at bounding box center [237, 214] width 43 height 11
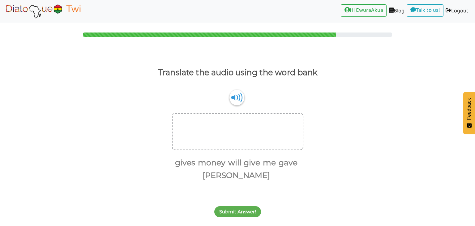
click at [249, 219] on div "Submit Answer!" at bounding box center [237, 208] width 475 height 24
click at [249, 216] on button "Submit Answer!" at bounding box center [237, 211] width 47 height 11
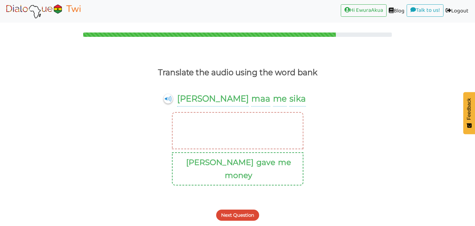
click at [248, 209] on button "Next Question" at bounding box center [237, 214] width 43 height 11
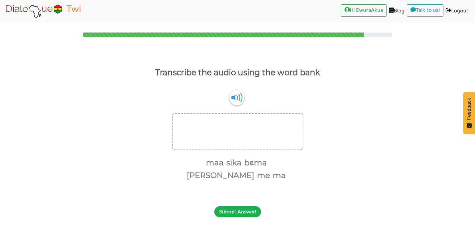
click at [250, 206] on button "Submit Answer!" at bounding box center [237, 211] width 47 height 11
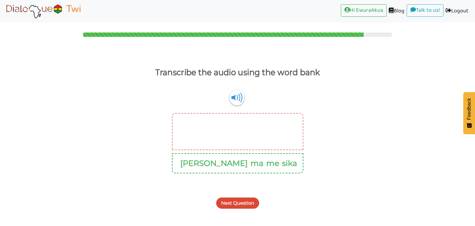
click at [250, 197] on button "Next Question" at bounding box center [237, 202] width 43 height 11
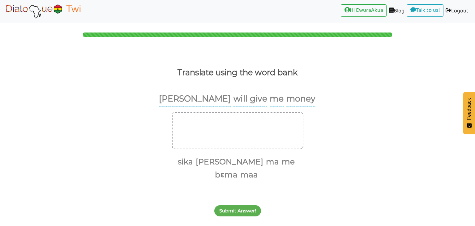
click at [250, 205] on button "Submit Answer!" at bounding box center [237, 210] width 47 height 11
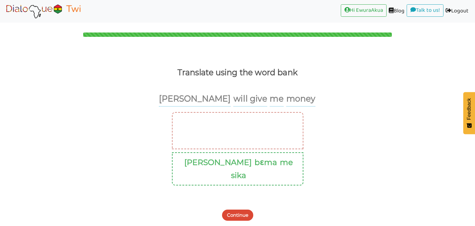
click at [250, 209] on button "Continue" at bounding box center [237, 214] width 31 height 11
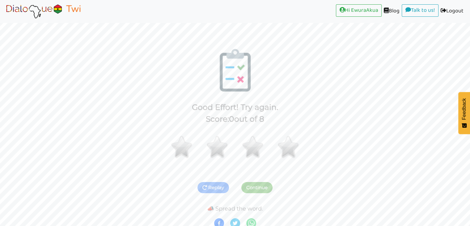
click at [50, 11] on img at bounding box center [43, 10] width 78 height 15
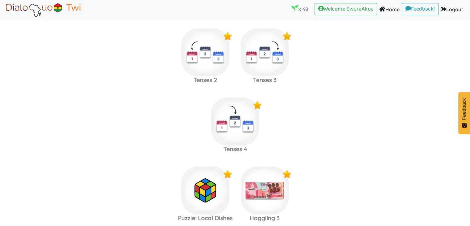
scroll to position [2014, 0]
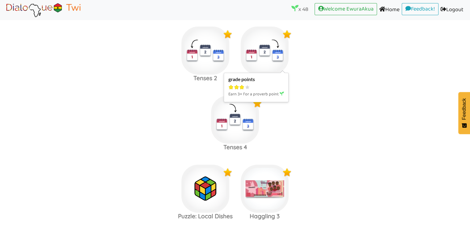
click at [258, 54] on img at bounding box center [265, 51] width 48 height 48
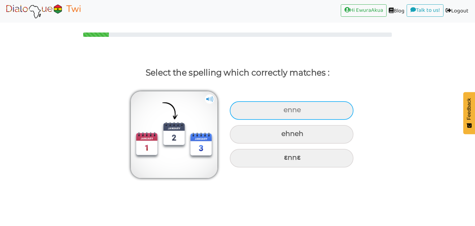
click at [263, 115] on div "enne" at bounding box center [292, 110] width 124 height 19
click at [282, 112] on input "enne" at bounding box center [284, 110] width 4 height 4
radio input "true"
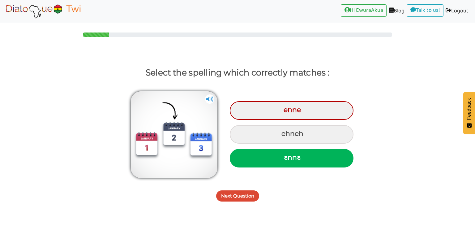
click at [238, 197] on button "Next Question" at bounding box center [237, 195] width 43 height 11
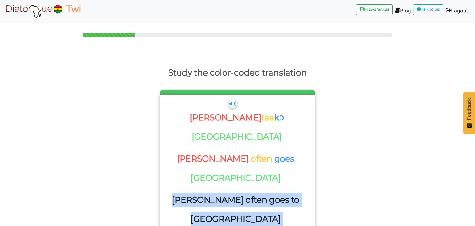
drag, startPoint x: 298, startPoint y: 151, endPoint x: 174, endPoint y: 146, distance: 123.8
click at [174, 192] on div "[PERSON_NAME] often goes to [GEOGRAPHIC_DATA]" at bounding box center [237, 212] width 148 height 41
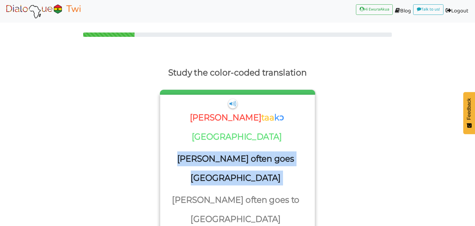
drag, startPoint x: 292, startPoint y: 133, endPoint x: 182, endPoint y: 134, distance: 110.1
click at [182, 151] on div "[PERSON_NAME] often goes [GEOGRAPHIC_DATA]" at bounding box center [237, 171] width 148 height 41
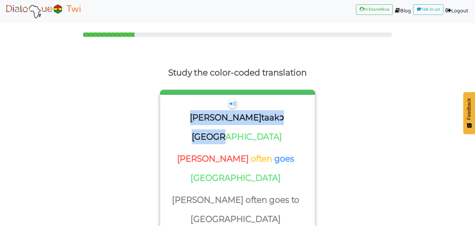
drag, startPoint x: 284, startPoint y: 108, endPoint x: 199, endPoint y: 110, distance: 84.5
click at [199, 110] on div "[PERSON_NAME] taa kɔ [GEOGRAPHIC_DATA]" at bounding box center [236, 129] width 139 height 38
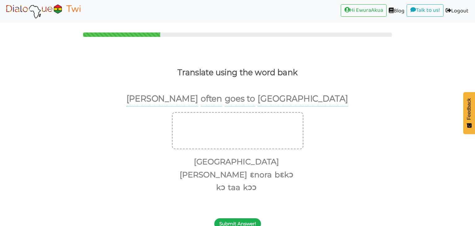
click at [238, 218] on button "Submit Answer!" at bounding box center [237, 223] width 47 height 11
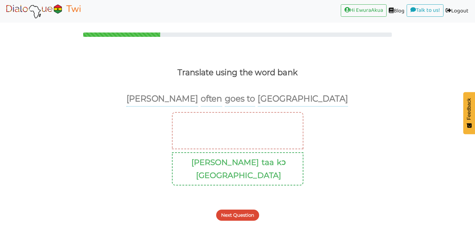
click at [242, 209] on button "Next Question" at bounding box center [237, 214] width 43 height 11
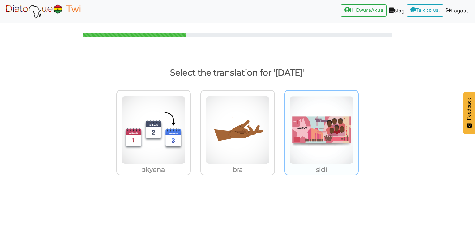
click at [313, 142] on img at bounding box center [322, 130] width 64 height 68
click at [358, 128] on input "sidi" at bounding box center [360, 126] width 5 height 5
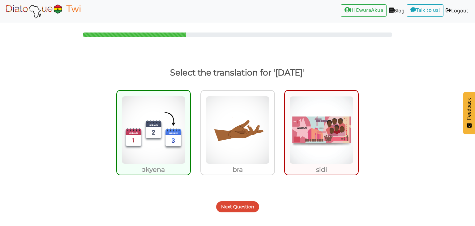
click at [242, 201] on button "Next Question" at bounding box center [237, 206] width 43 height 11
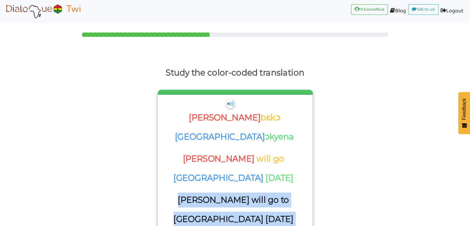
drag, startPoint x: 260, startPoint y: 173, endPoint x: 186, endPoint y: 149, distance: 78.5
click at [186, 192] on div "[PERSON_NAME] will go to [GEOGRAPHIC_DATA] [DATE]" at bounding box center [234, 211] width 139 height 38
